Goal: Check status: Check status

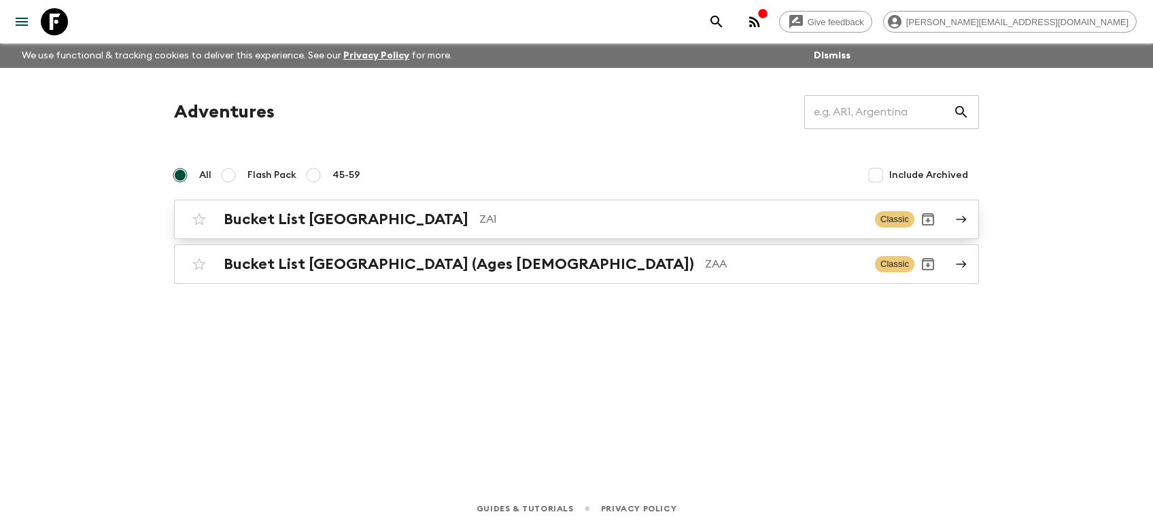
click at [331, 218] on h2 "Bucket List [GEOGRAPHIC_DATA]" at bounding box center [346, 220] width 245 height 18
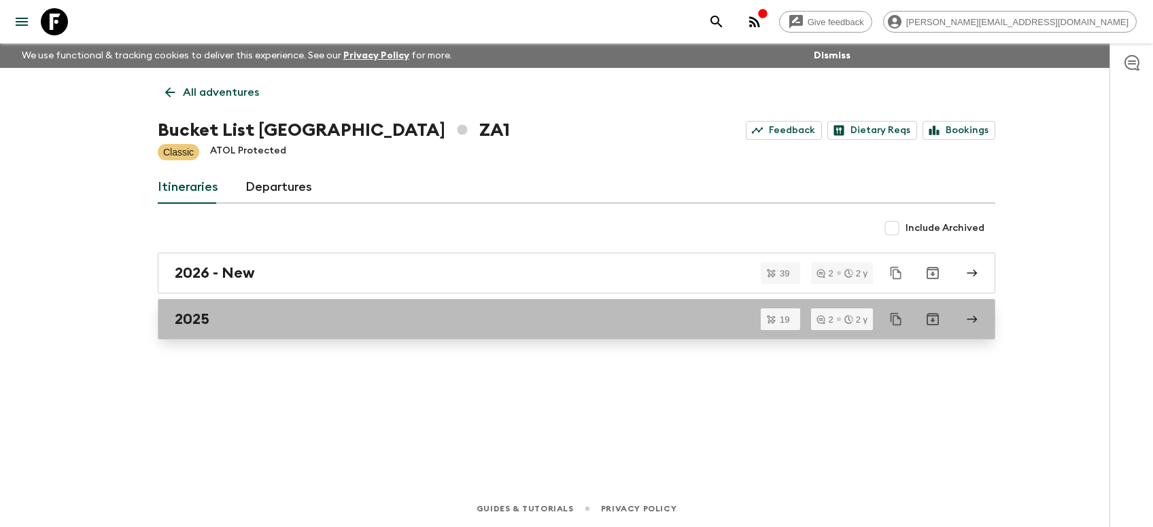
click at [196, 320] on h2 "2025" at bounding box center [192, 320] width 35 height 18
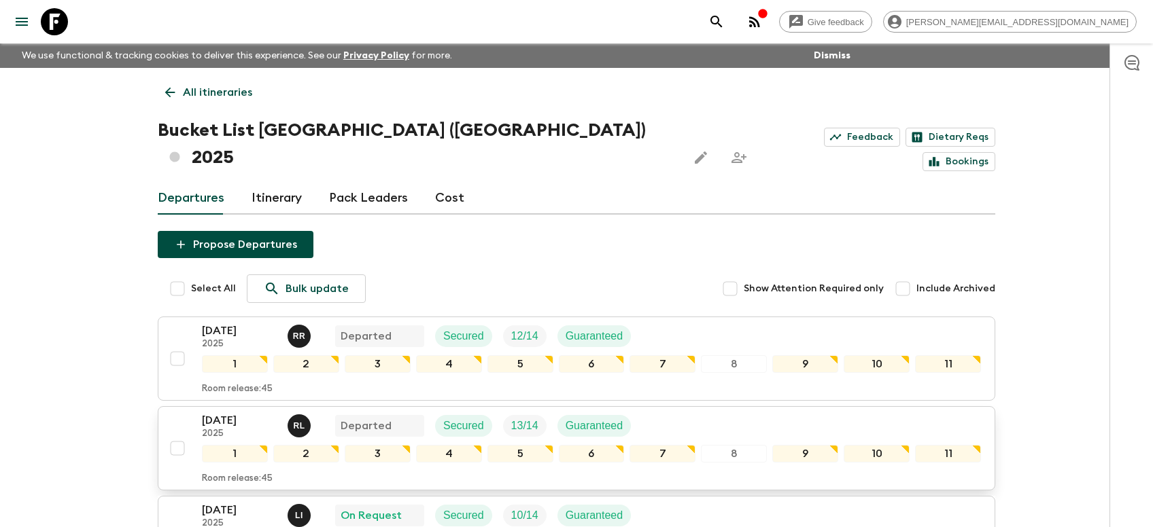
scroll to position [504, 0]
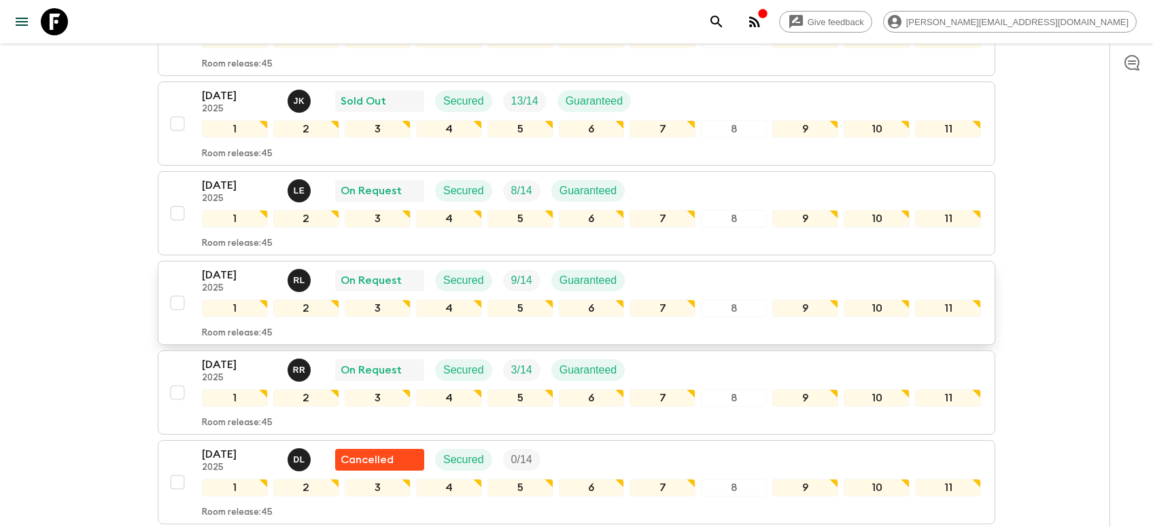
click at [216, 267] on p "[DATE]" at bounding box center [239, 275] width 75 height 16
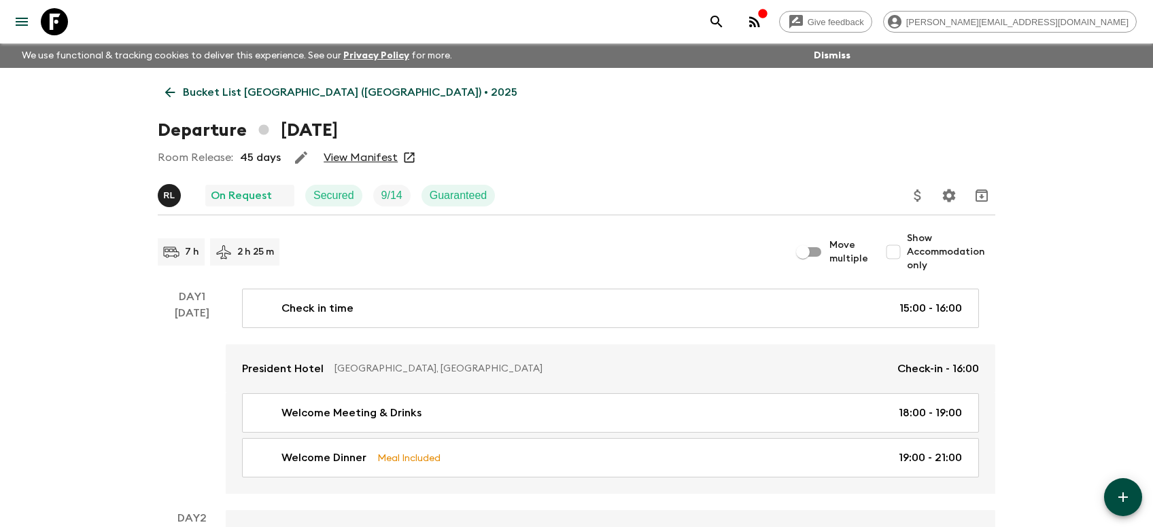
click at [345, 156] on link "View Manifest" at bounding box center [361, 158] width 74 height 14
